Goal: Task Accomplishment & Management: Complete application form

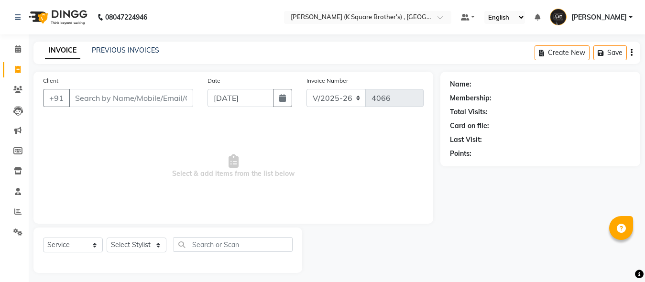
select select "8195"
select select "service"
type input "9596693037"
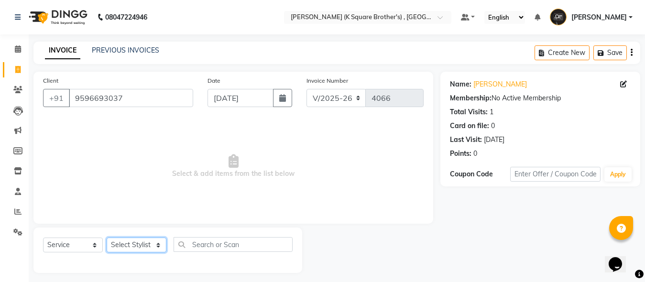
click at [146, 247] on select "Select Stylist [PERSON_NAME] [PERSON_NAME] [PERSON_NAME]" at bounding box center [137, 245] width 60 height 15
select select "78097"
click at [107, 238] on select "Select Stylist [PERSON_NAME] [PERSON_NAME] [PERSON_NAME]" at bounding box center [137, 245] width 60 height 15
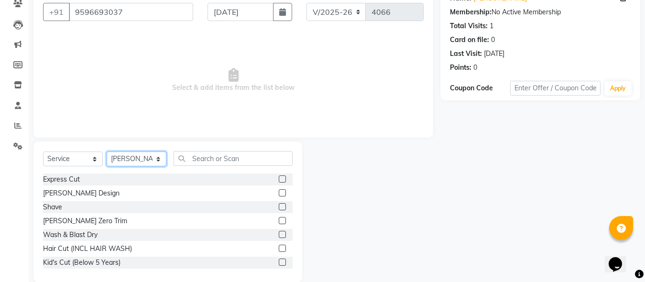
scroll to position [101, 0]
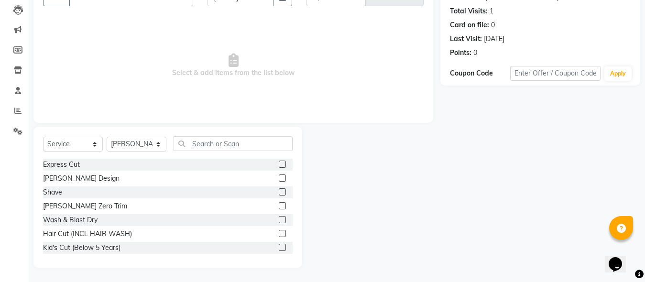
click at [279, 165] on label at bounding box center [282, 164] width 7 height 7
click at [279, 165] on input "checkbox" at bounding box center [282, 165] width 6 height 6
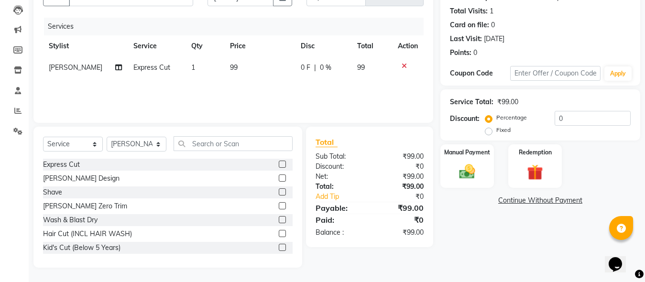
checkbox input "false"
click at [279, 177] on label at bounding box center [282, 178] width 7 height 7
click at [279, 177] on input "checkbox" at bounding box center [282, 179] width 6 height 6
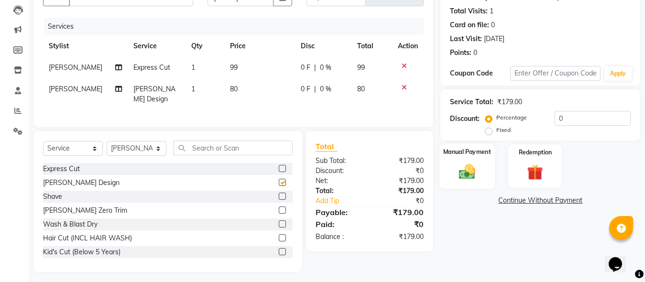
checkbox input "false"
click at [450, 170] on div "Manual Payment" at bounding box center [466, 165] width 55 height 45
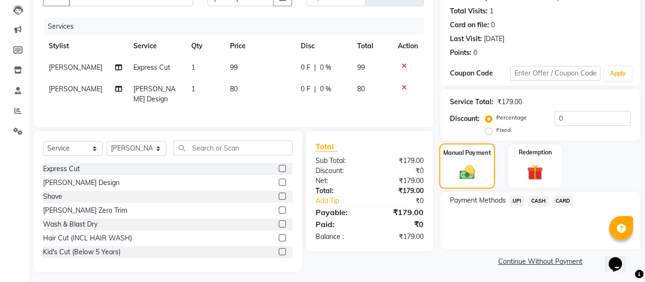
click at [516, 202] on span "UPI" at bounding box center [517, 201] width 15 height 11
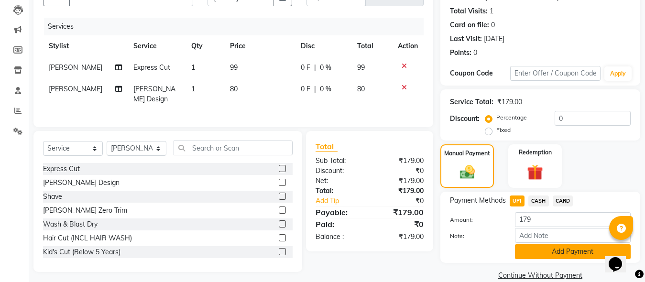
click at [526, 249] on button "Add Payment" at bounding box center [573, 251] width 116 height 15
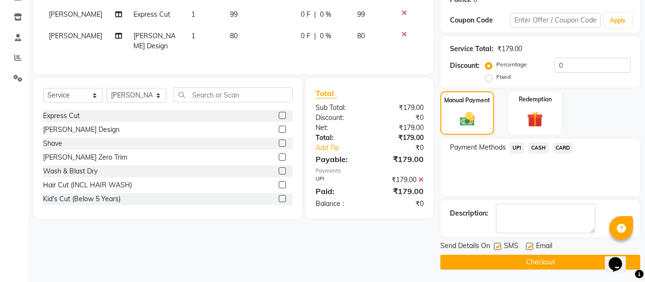
scroll to position [156, 0]
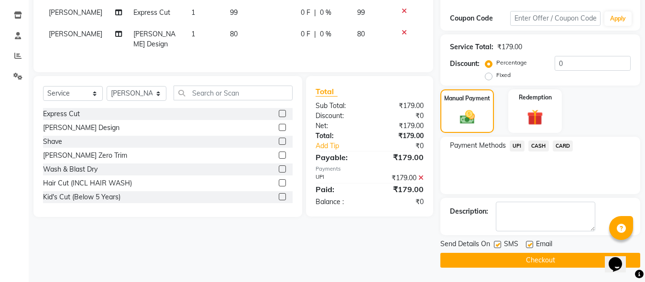
click at [516, 257] on button "Checkout" at bounding box center [540, 260] width 200 height 15
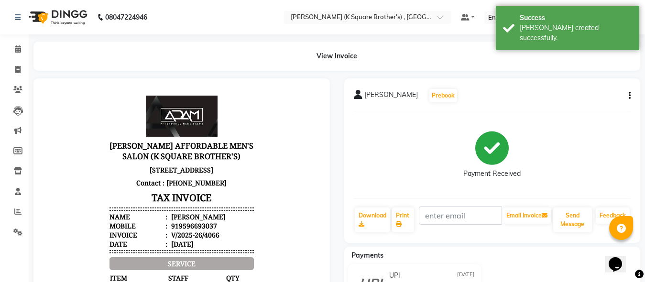
drag, startPoint x: 27, startPoint y: 53, endPoint x: 33, endPoint y: 68, distance: 16.2
click at [27, 53] on div "View Invoice" at bounding box center [336, 56] width 621 height 29
click at [15, 56] on link "Calendar" at bounding box center [14, 50] width 23 height 16
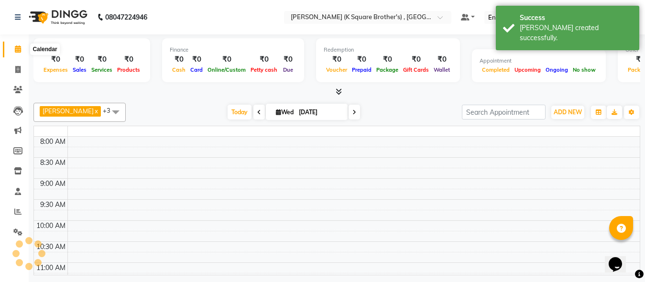
click at [15, 53] on span at bounding box center [18, 49] width 17 height 11
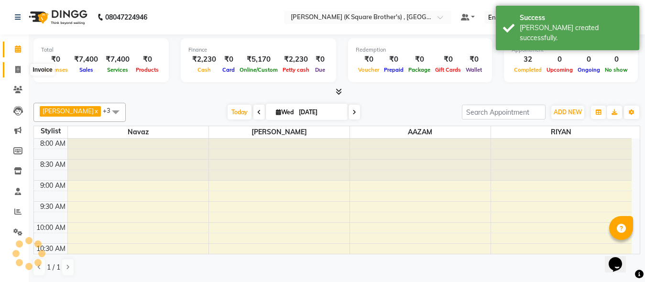
click at [19, 71] on icon at bounding box center [17, 69] width 5 height 7
select select "service"
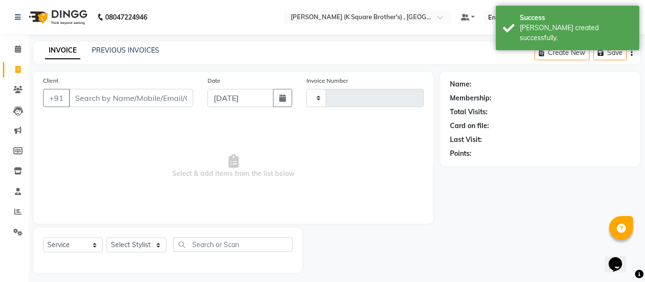
type input "4067"
select select "8195"
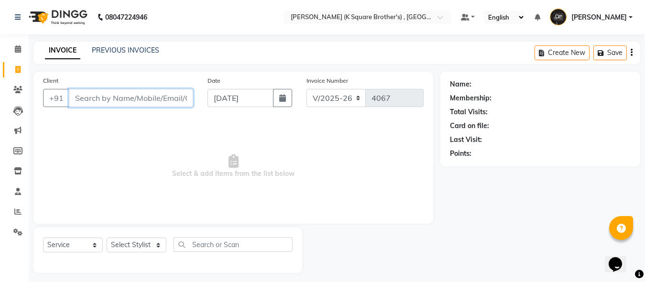
paste input "7397648615"
type input "7397648615"
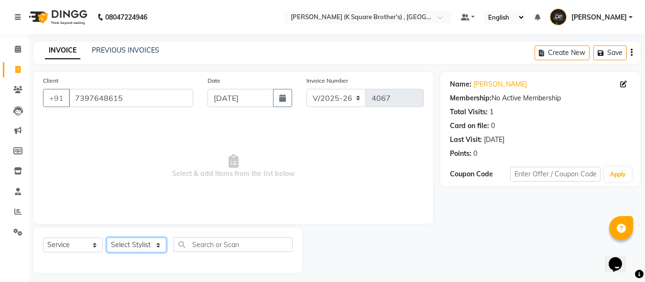
drag, startPoint x: 153, startPoint y: 249, endPoint x: 152, endPoint y: 244, distance: 4.9
click at [153, 249] on select "Select Stylist [PERSON_NAME] [PERSON_NAME] [PERSON_NAME]" at bounding box center [137, 245] width 60 height 15
select select "78096"
click at [107, 238] on select "Select Stylist [PERSON_NAME] [PERSON_NAME] [PERSON_NAME]" at bounding box center [137, 245] width 60 height 15
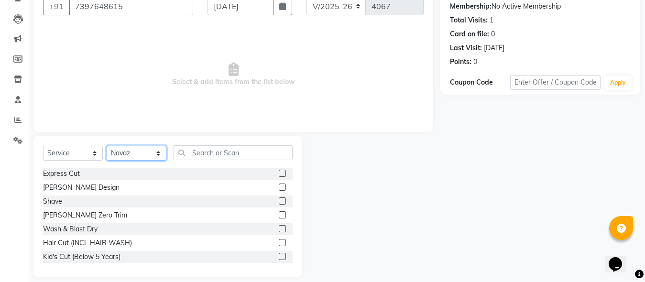
scroll to position [101, 0]
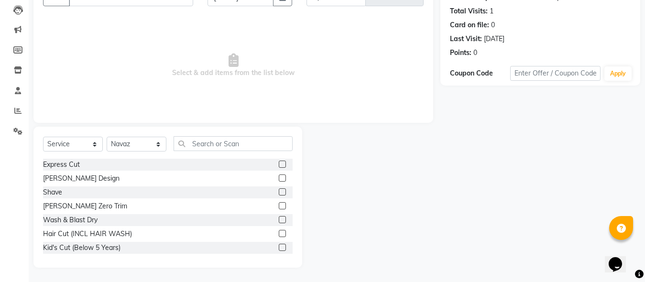
click at [279, 250] on label at bounding box center [282, 247] width 7 height 7
click at [279, 250] on input "checkbox" at bounding box center [282, 248] width 6 height 6
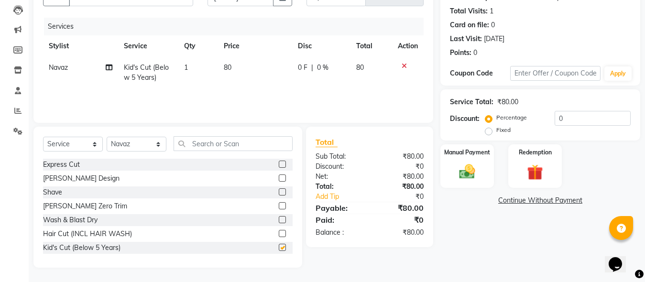
checkbox input "false"
click at [467, 180] on img at bounding box center [467, 171] width 27 height 19
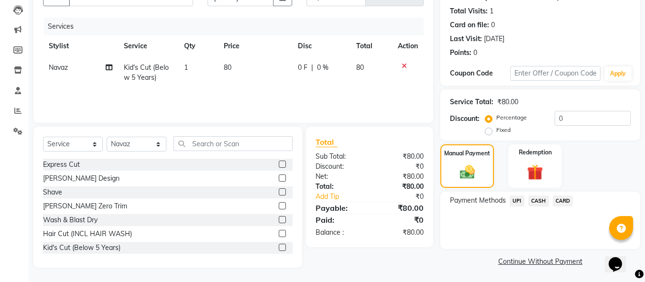
click at [536, 200] on span "CASH" at bounding box center [538, 201] width 21 height 11
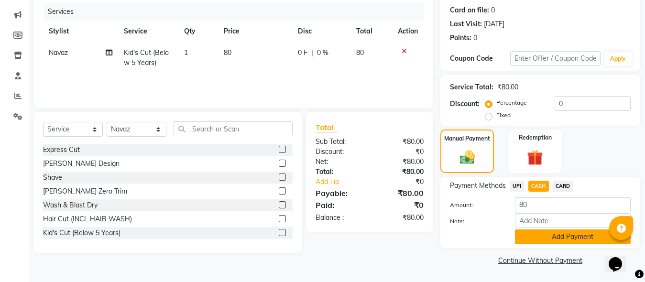
click at [548, 230] on button "Add Payment" at bounding box center [573, 237] width 116 height 15
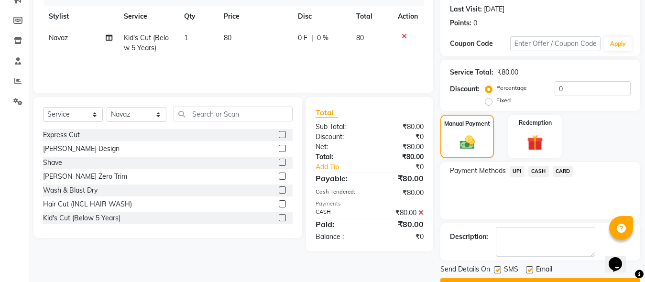
scroll to position [156, 0]
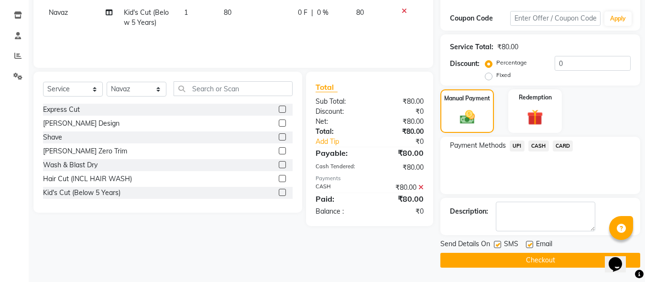
click at [541, 272] on main "INVOICE PREVIOUS INVOICES Create New Save Client [PHONE_NUMBER] Date [DATE] Inv…" at bounding box center [337, 84] width 616 height 396
click at [530, 263] on button "Checkout" at bounding box center [540, 260] width 200 height 15
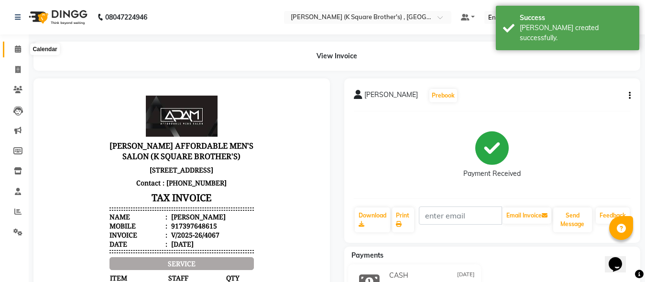
click at [21, 46] on icon at bounding box center [18, 48] width 6 height 7
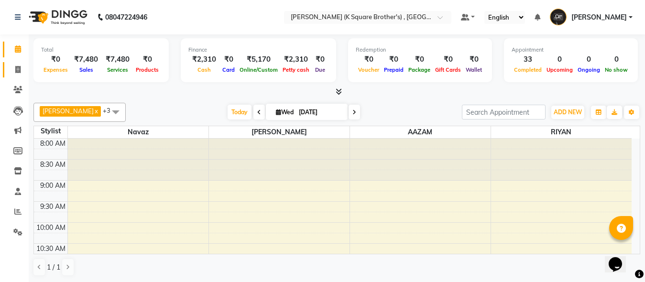
click at [18, 77] on link "Invoice" at bounding box center [14, 70] width 23 height 16
select select "service"
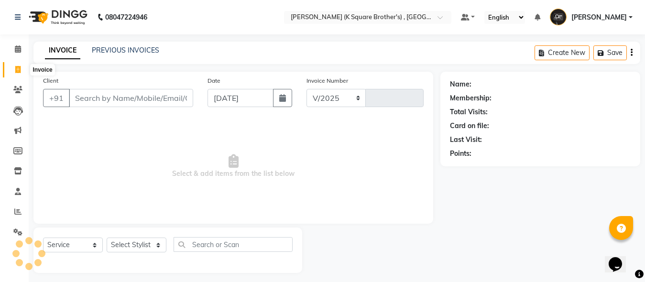
select select "8195"
type input "4068"
click at [16, 48] on icon at bounding box center [18, 48] width 6 height 7
